Goal: Information Seeking & Learning: Compare options

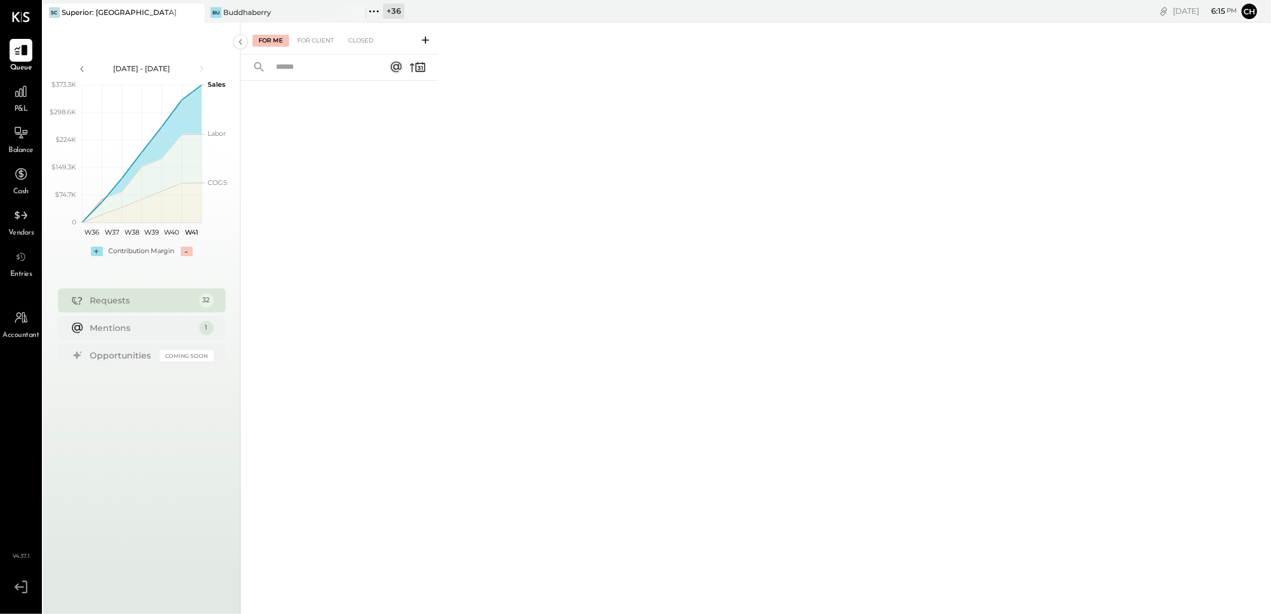
click at [195, 13] on icon at bounding box center [194, 13] width 6 height 6
click at [54, 13] on icon at bounding box center [51, 12] width 16 height 16
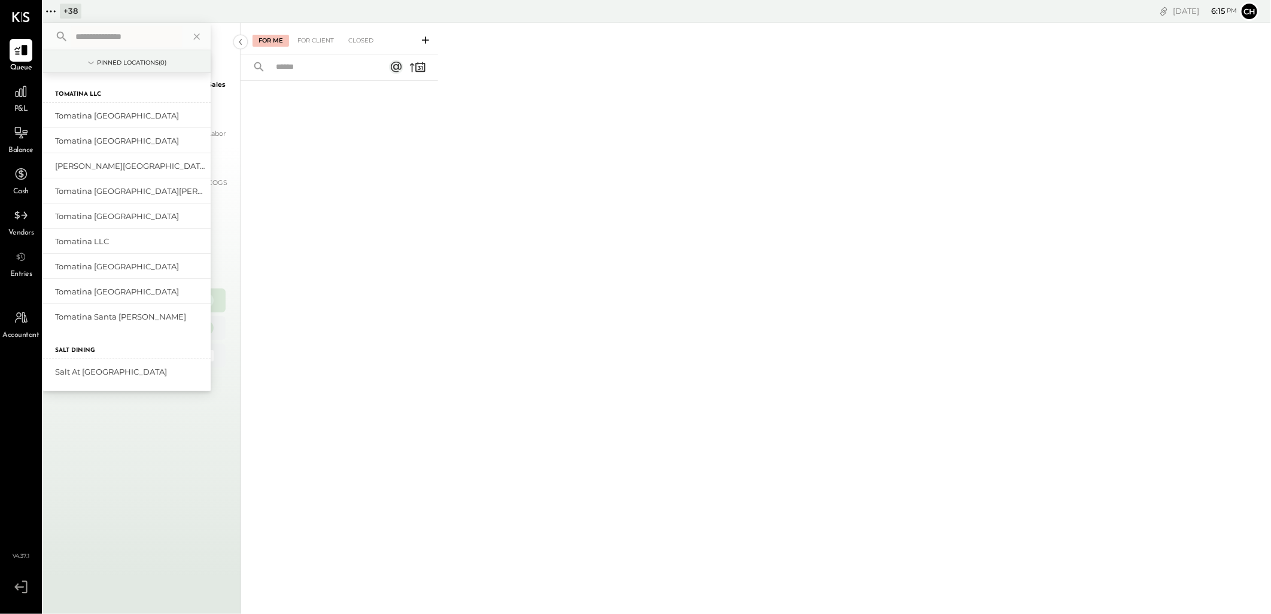
click at [93, 38] on input "text" at bounding box center [126, 37] width 111 height 22
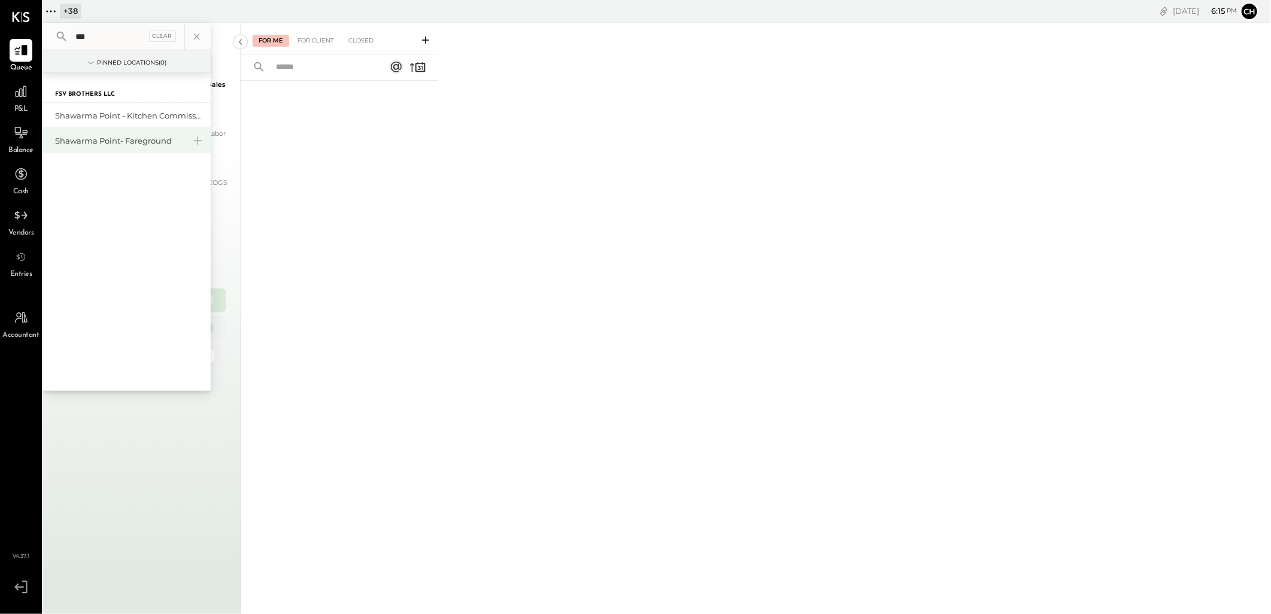
type input "***"
click at [95, 138] on div "Shawarma Point- Fareground" at bounding box center [119, 140] width 129 height 11
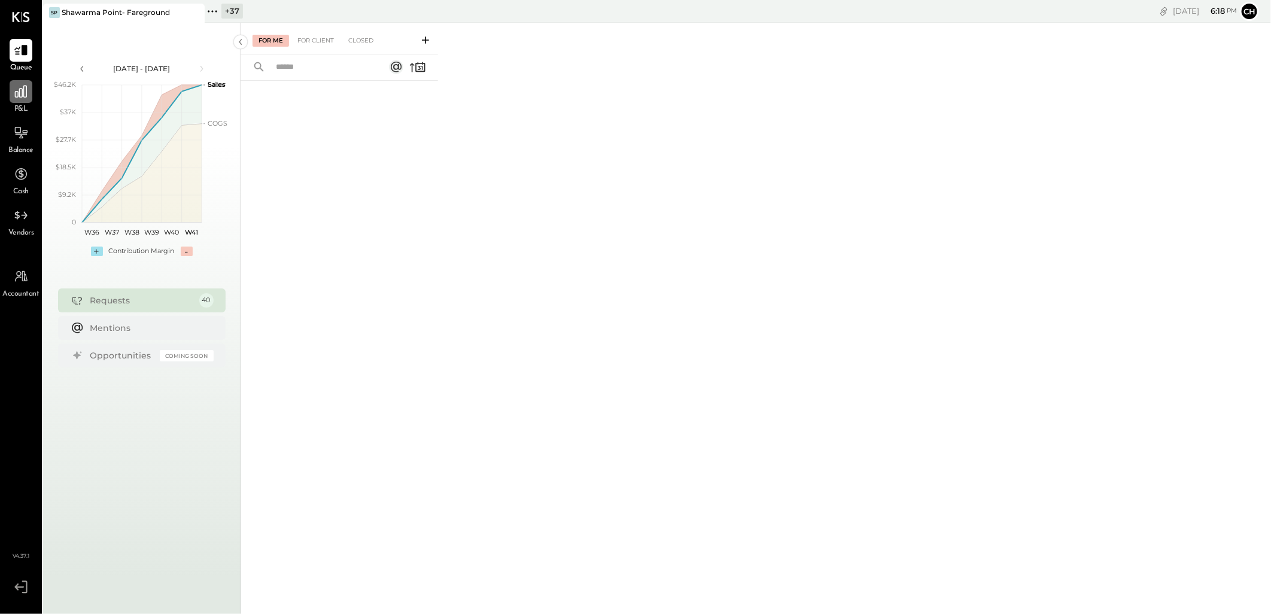
click at [21, 102] on div at bounding box center [21, 91] width 23 height 23
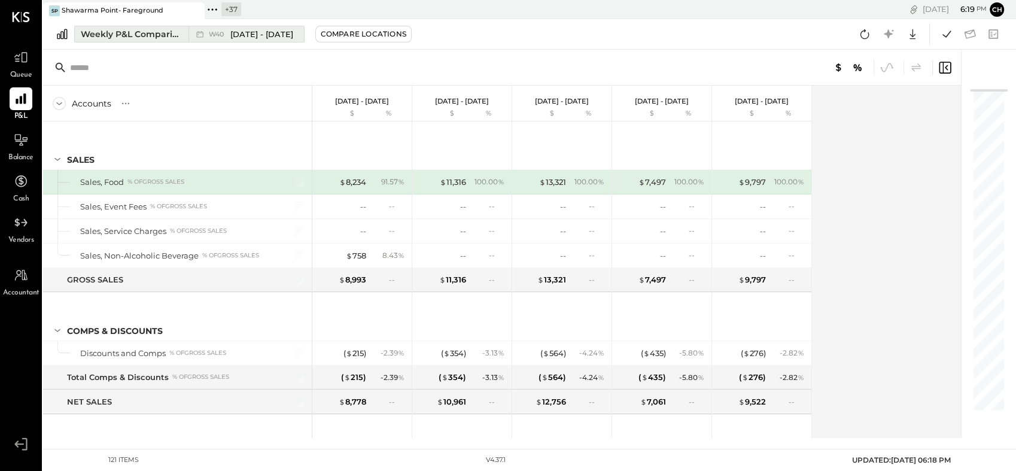
click at [115, 37] on div "Weekly P&L Comparison" at bounding box center [131, 34] width 101 height 12
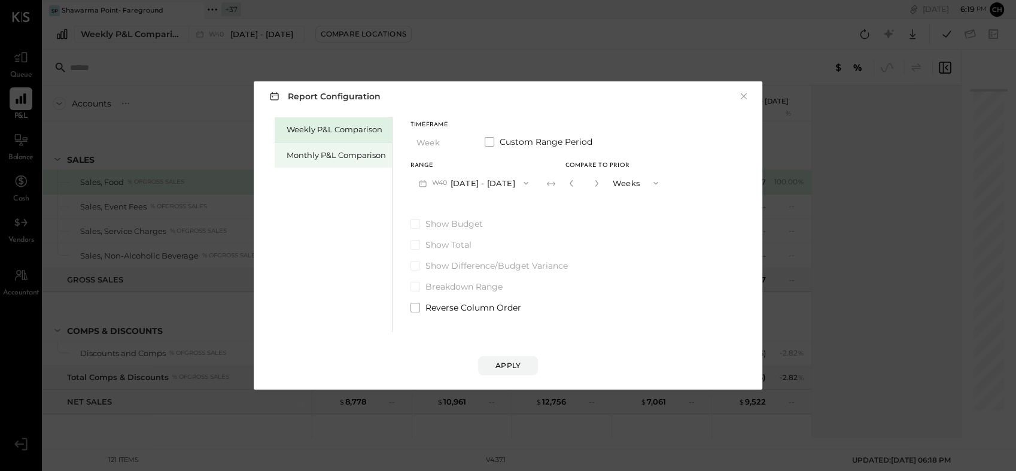
click at [324, 158] on div "Monthly P&L Comparison" at bounding box center [336, 155] width 99 height 11
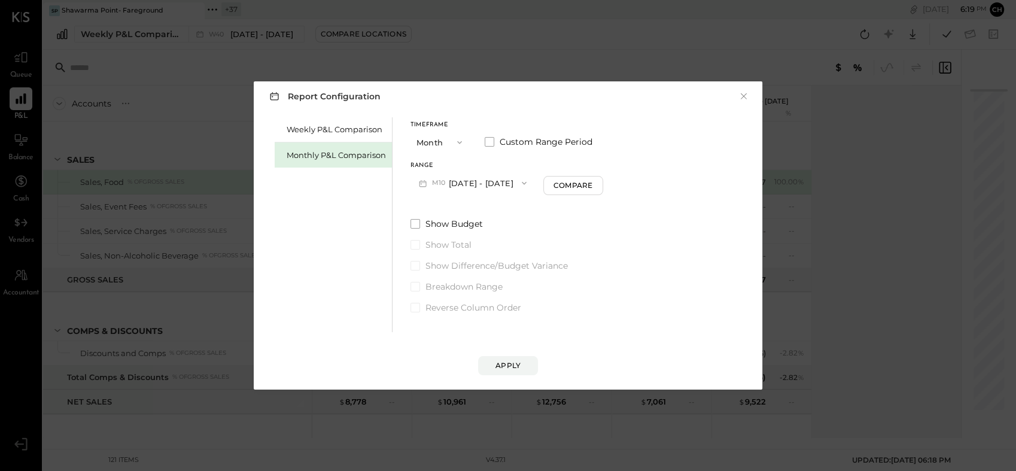
click at [484, 181] on button "M10 [DATE] - [DATE]" at bounding box center [473, 183] width 124 height 22
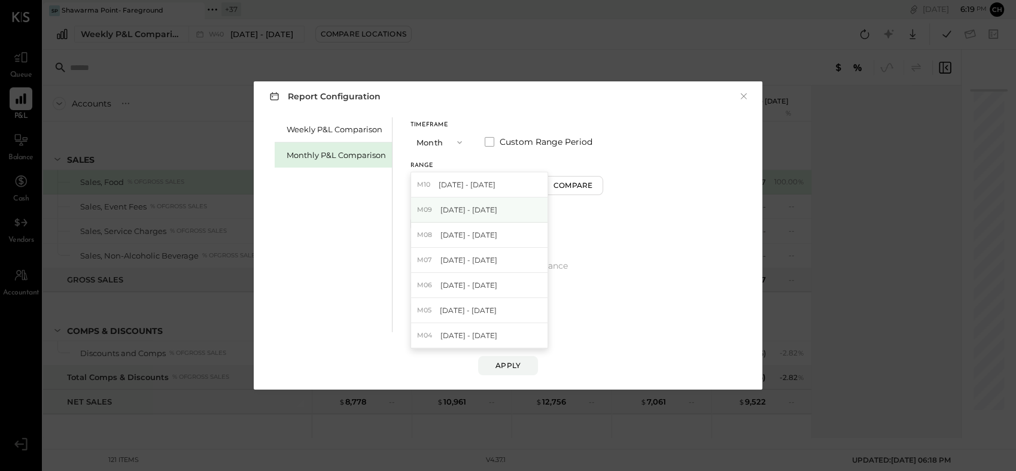
click at [511, 212] on div "M09 [DATE] - [DATE]" at bounding box center [479, 209] width 136 height 25
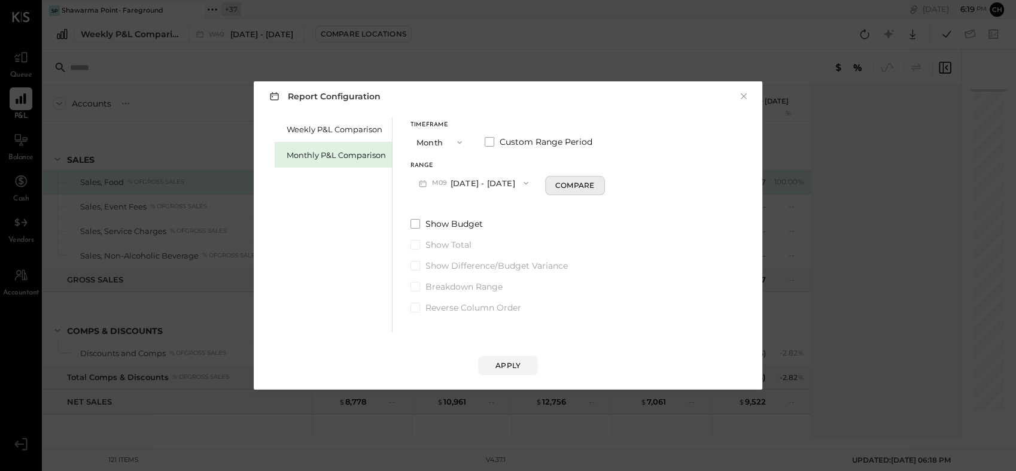
click at [571, 180] on div "Compare" at bounding box center [574, 185] width 39 height 10
click at [593, 183] on icon "button" at bounding box center [596, 183] width 7 height 7
type input "*"
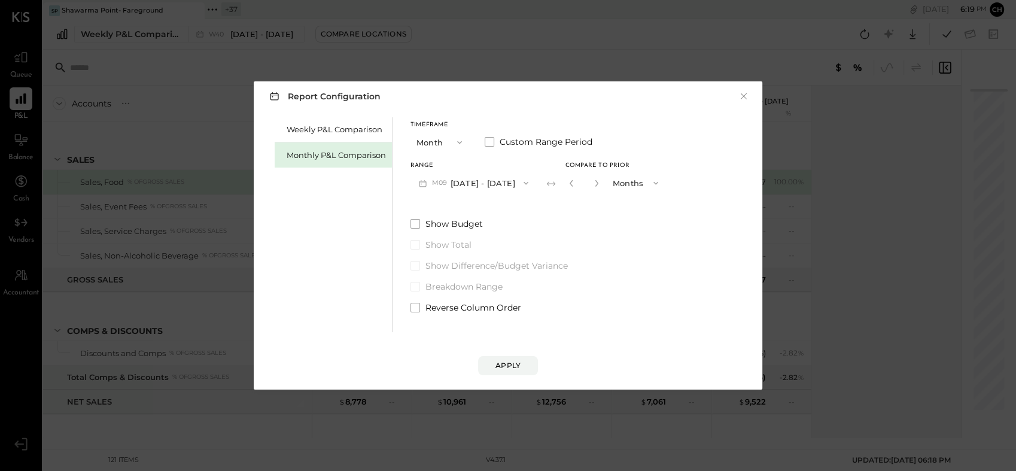
click at [492, 377] on div "Report Configuration × Weekly P&L Comparison Monthly P&L Comparison Timeframe M…" at bounding box center [508, 235] width 509 height 308
click at [515, 361] on div "Apply" at bounding box center [508, 365] width 25 height 10
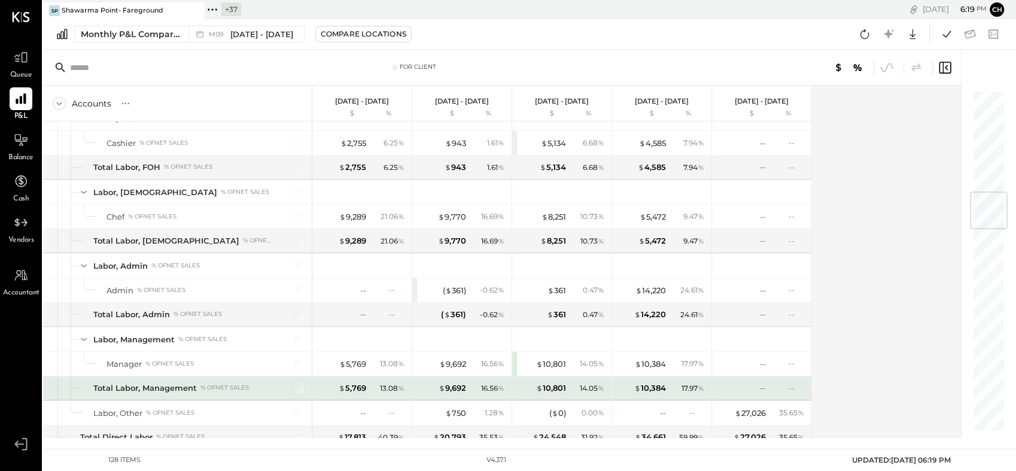
scroll to position [864, 0]
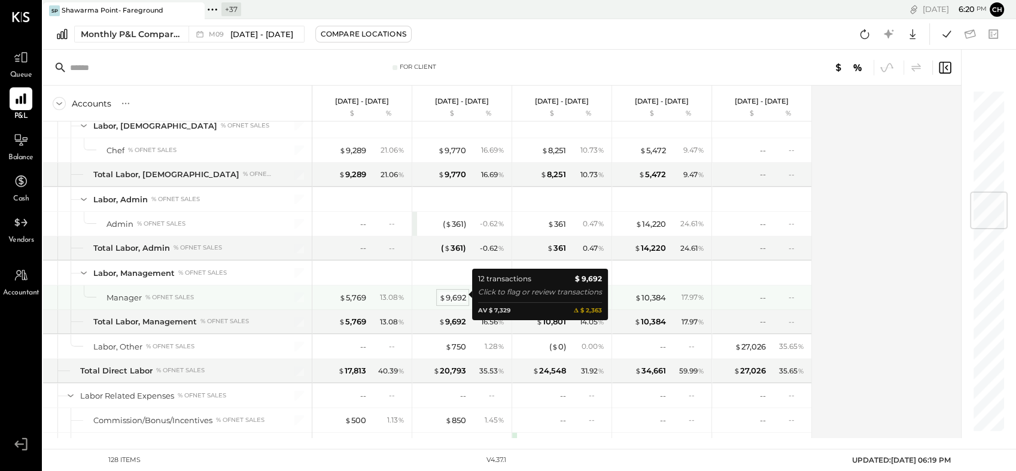
click at [457, 294] on div "$ 9,692" at bounding box center [452, 297] width 27 height 11
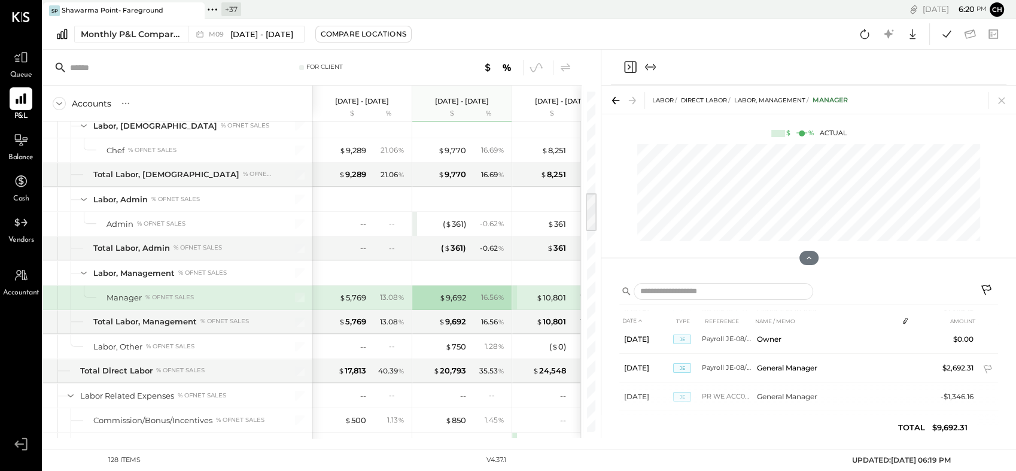
scroll to position [279, 0]
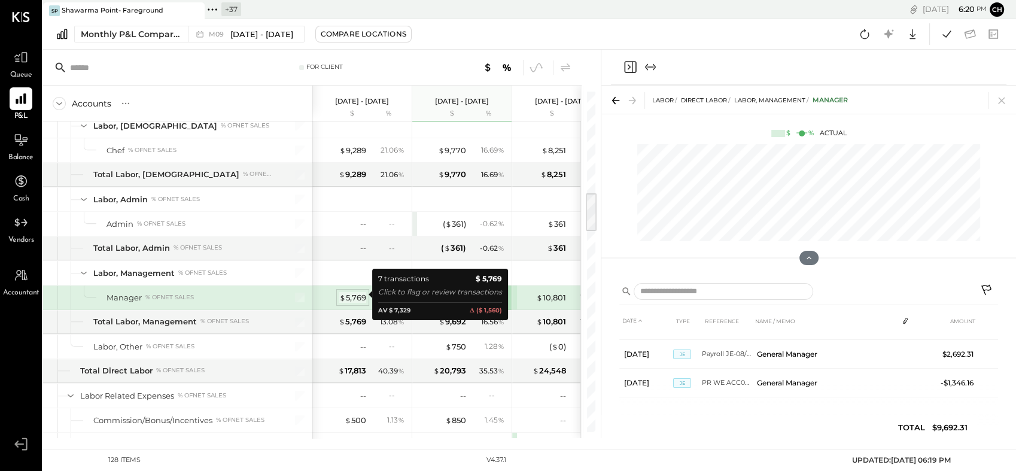
click at [350, 294] on div "$ 5,769" at bounding box center [352, 297] width 27 height 11
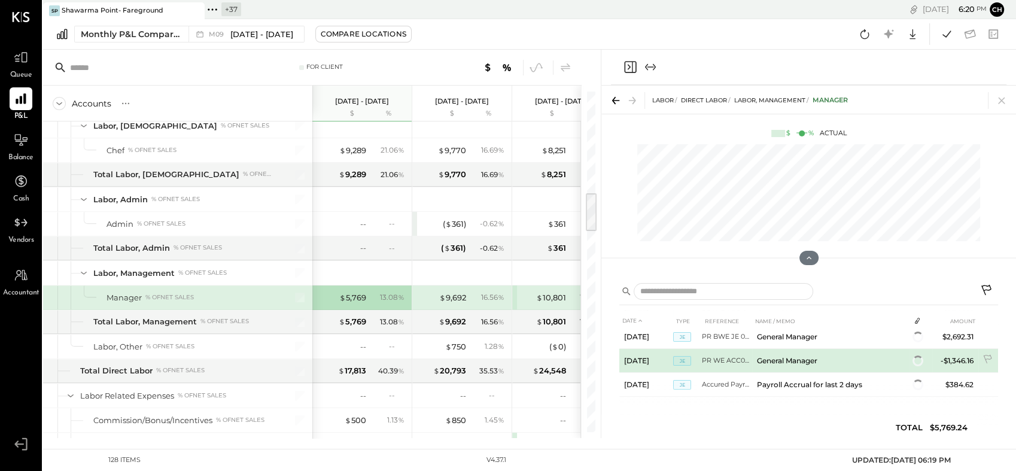
scroll to position [136, 0]
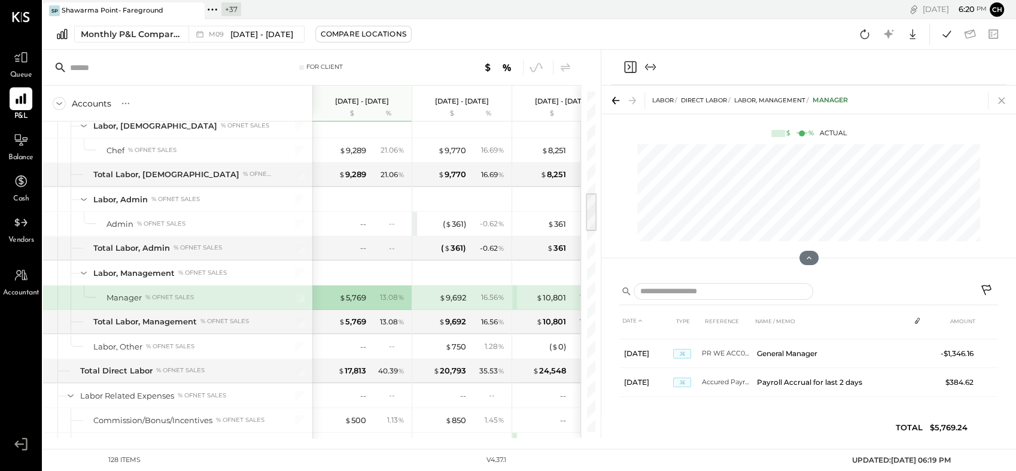
click at [999, 104] on icon at bounding box center [1001, 101] width 7 height 7
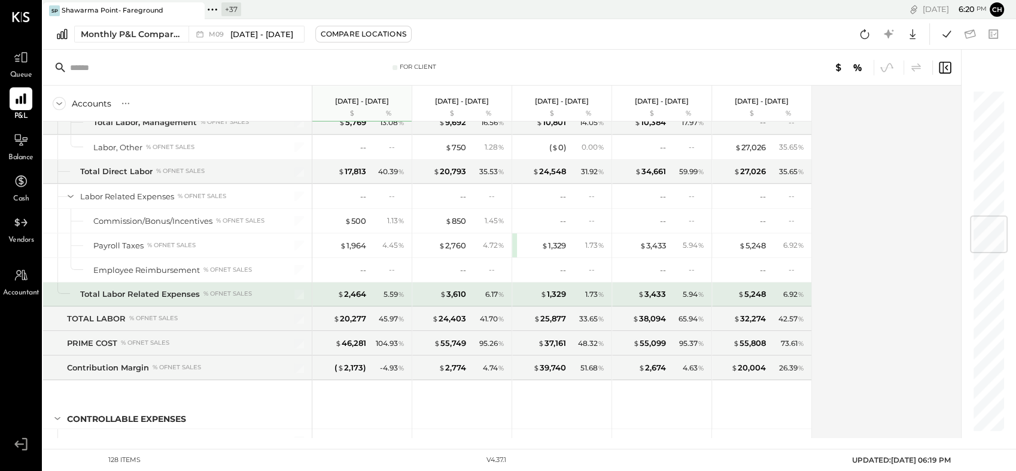
scroll to position [864, 0]
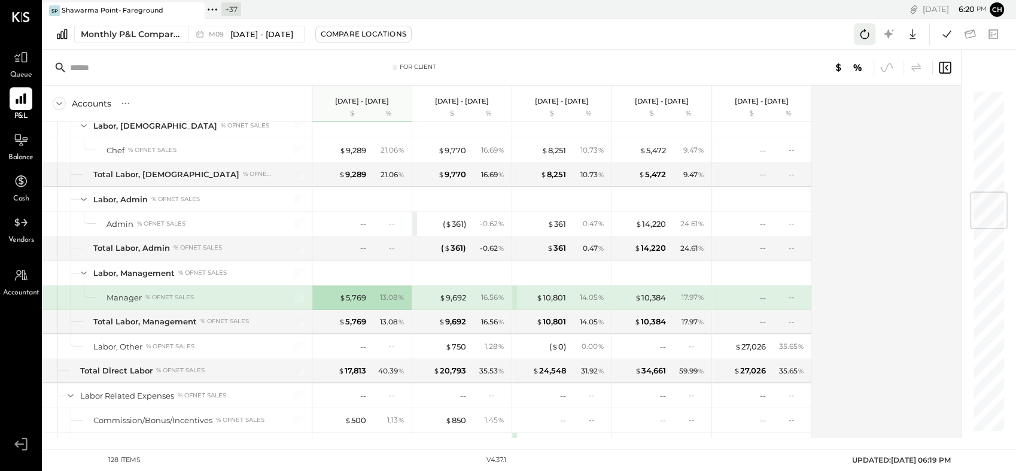
click at [861, 35] on icon at bounding box center [865, 34] width 9 height 10
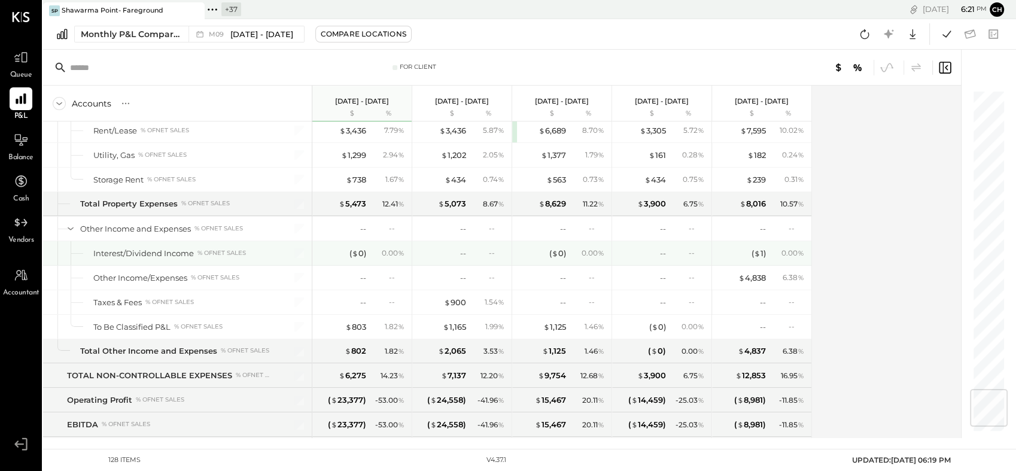
scroll to position [2572, 0]
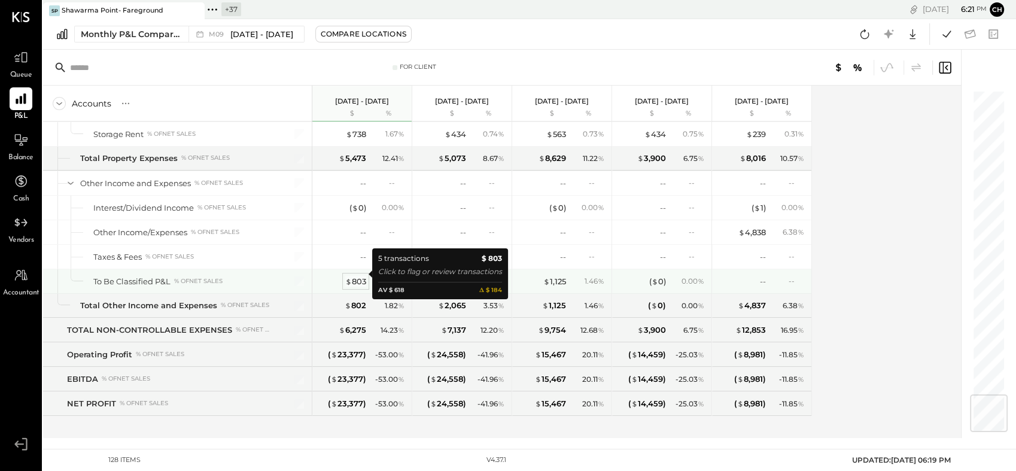
click at [357, 276] on div "$ 803" at bounding box center [355, 281] width 21 height 11
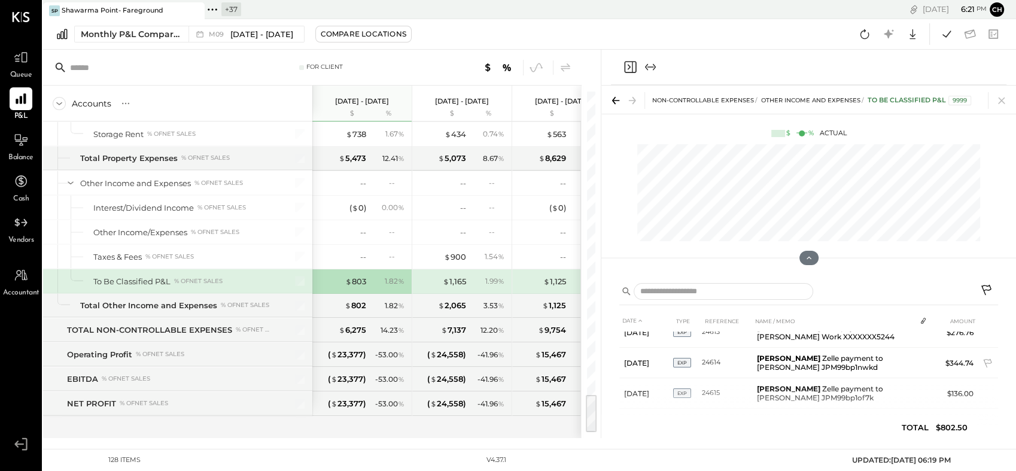
scroll to position [83, 0]
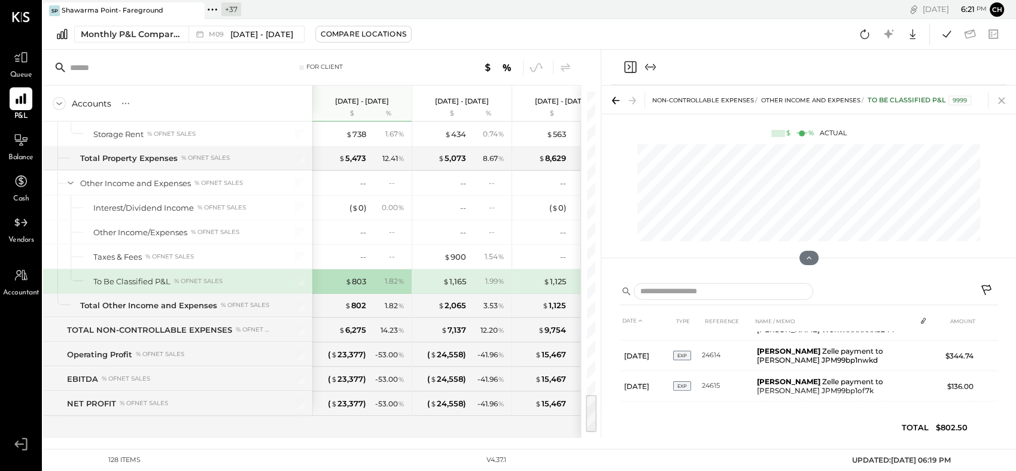
click at [1002, 96] on icon at bounding box center [1001, 100] width 17 height 17
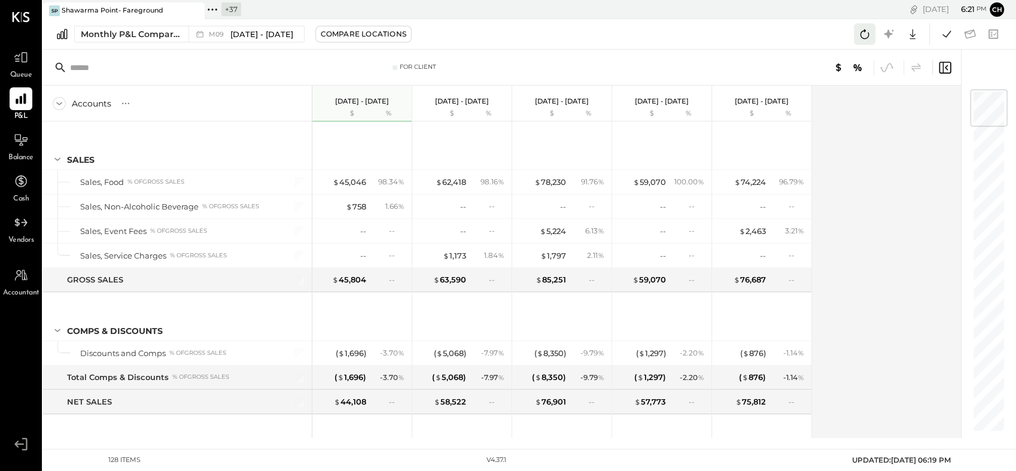
click at [859, 34] on icon at bounding box center [865, 34] width 16 height 16
